Goal: Check status: Check status

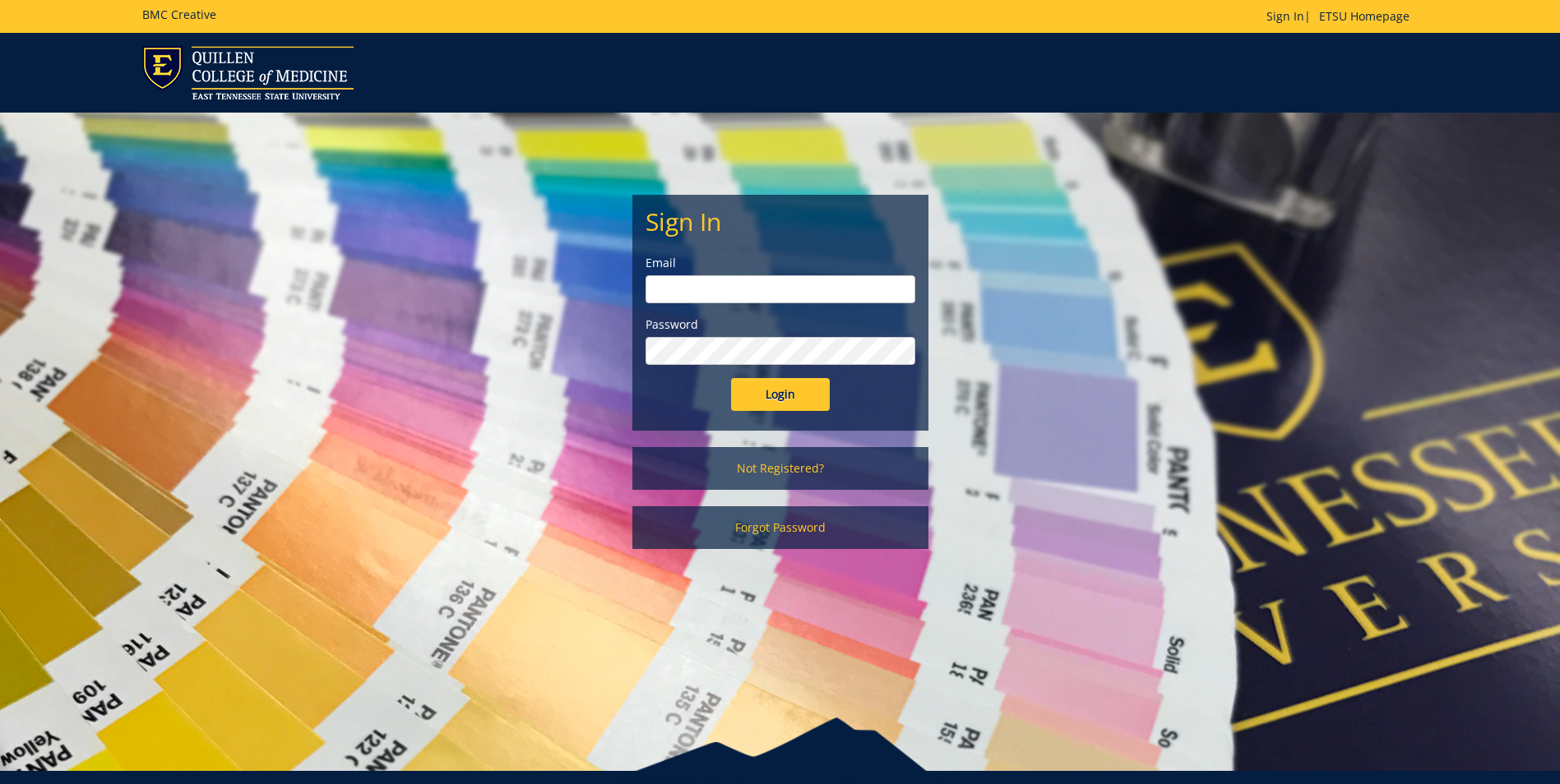
click at [696, 278] on input "email" at bounding box center [780, 289] width 270 height 27
type input "[EMAIL_ADDRESS][DOMAIN_NAME]"
click at [731, 378] on input "Login" at bounding box center [780, 394] width 99 height 33
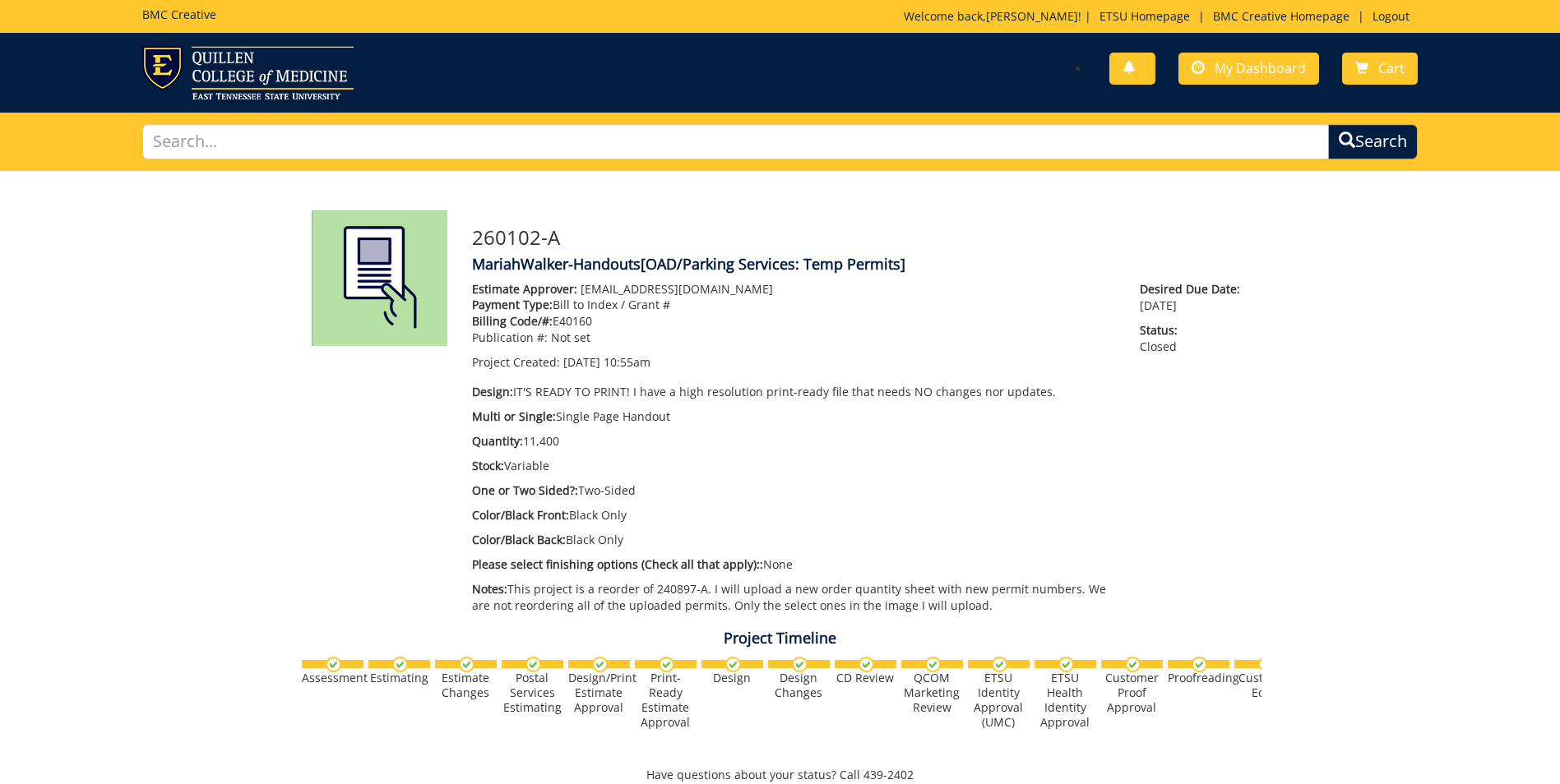
scroll to position [305, 0]
click at [1262, 64] on span "My Dashboard" at bounding box center [1260, 68] width 91 height 18
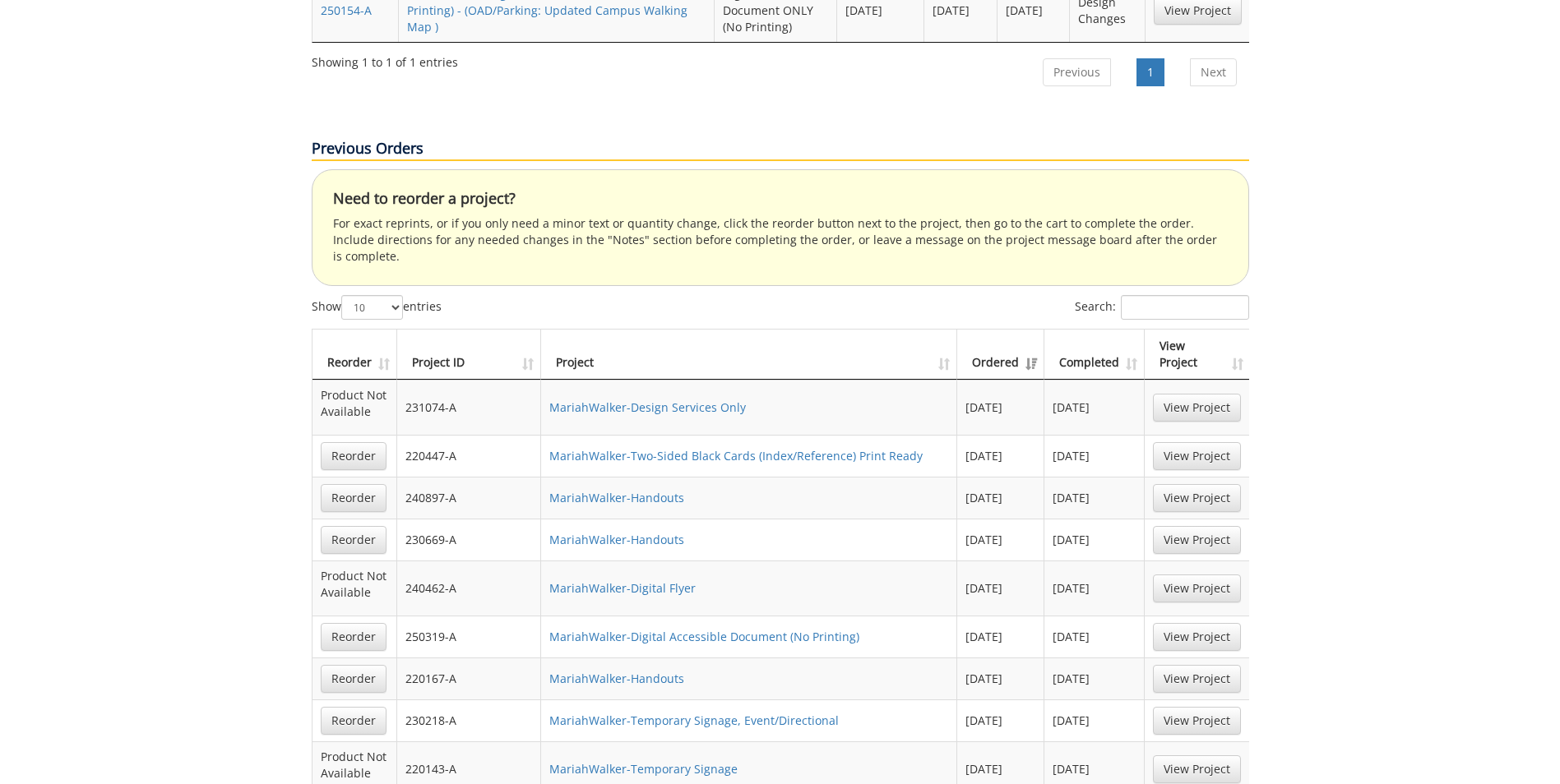
scroll to position [986, 0]
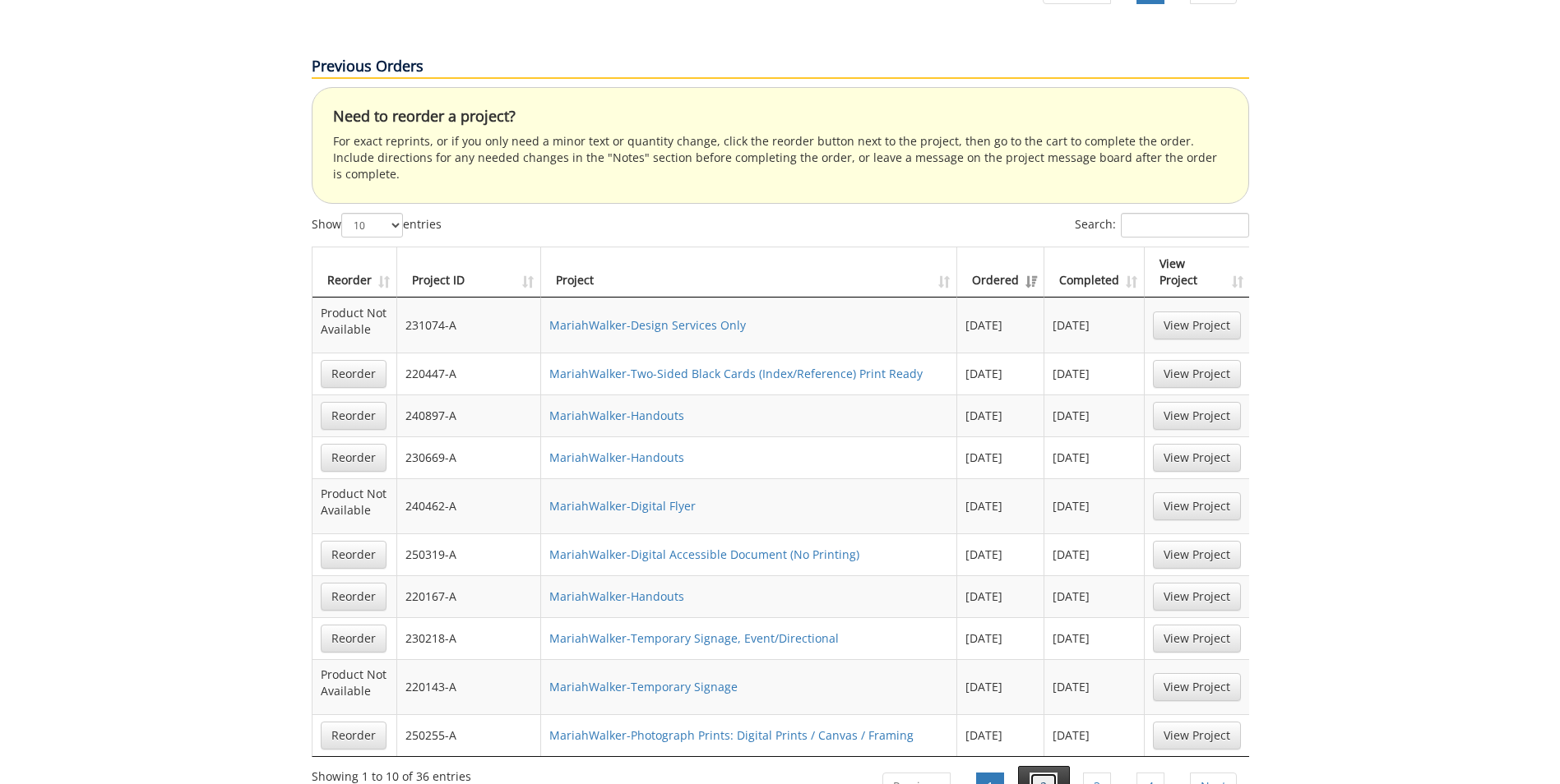
click at [1034, 772] on link "2" at bounding box center [1044, 786] width 27 height 27
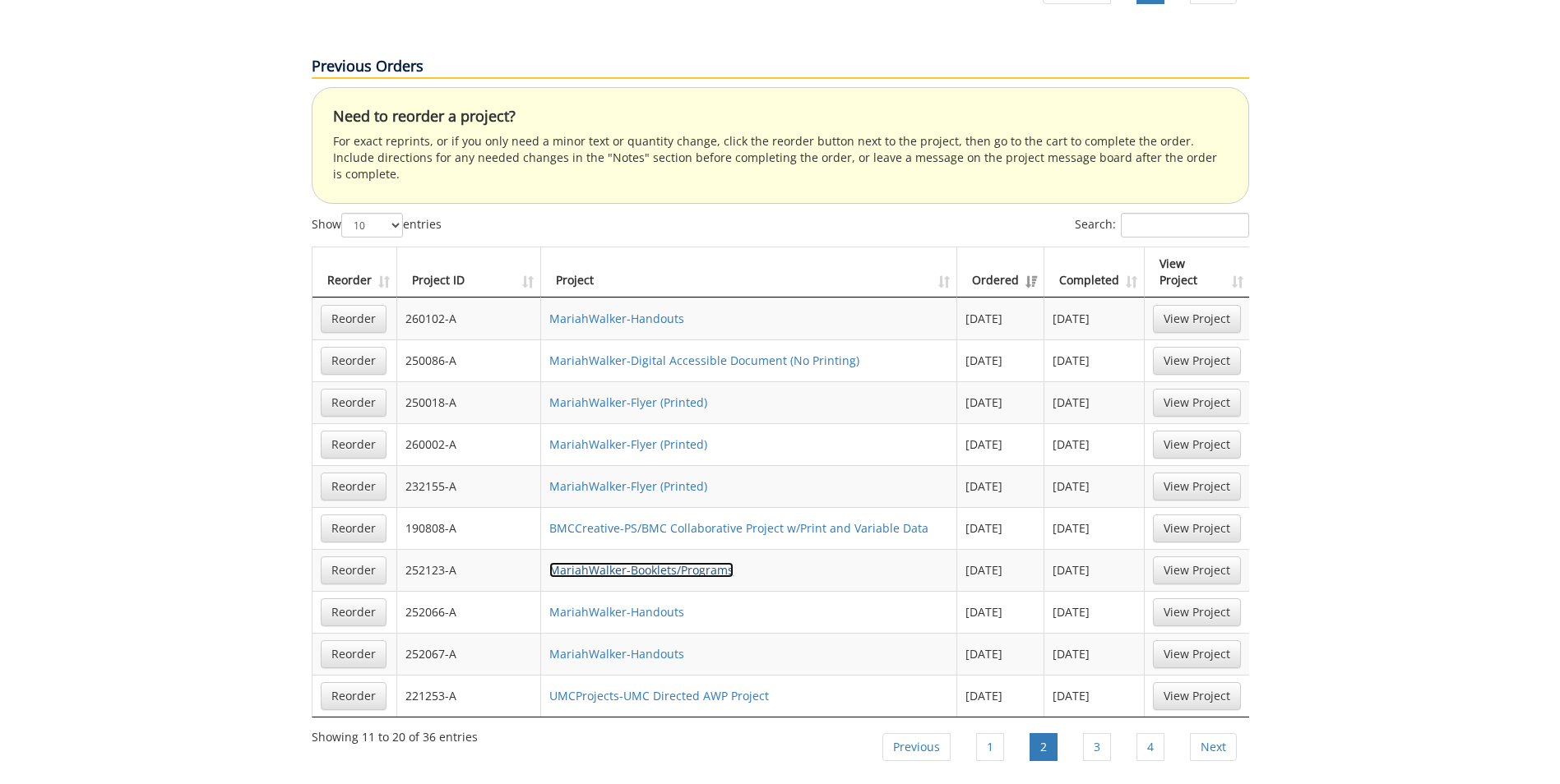
click at [698, 562] on link "MariahWalker-Booklets/Programs" at bounding box center [642, 570] width 185 height 16
